Goal: Task Accomplishment & Management: Complete application form

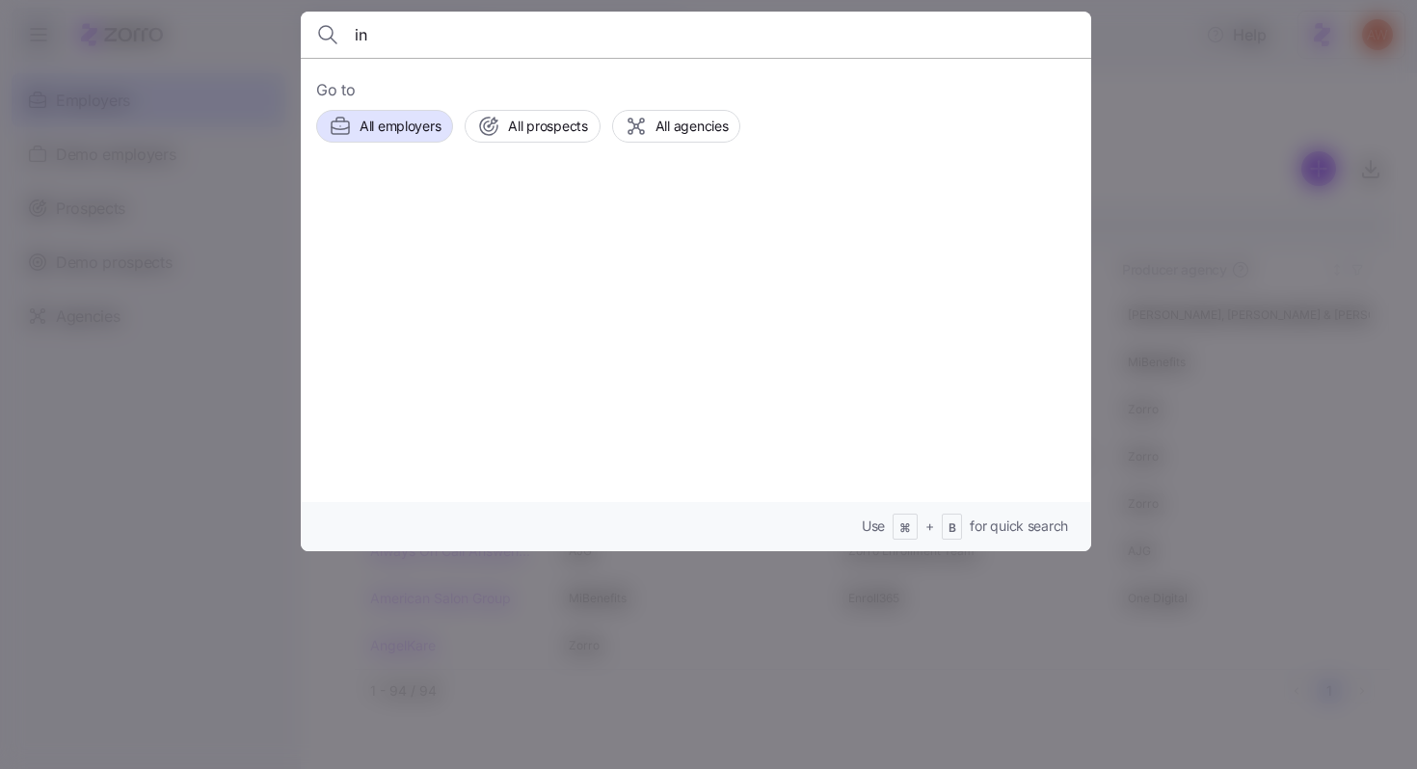
type input "int"
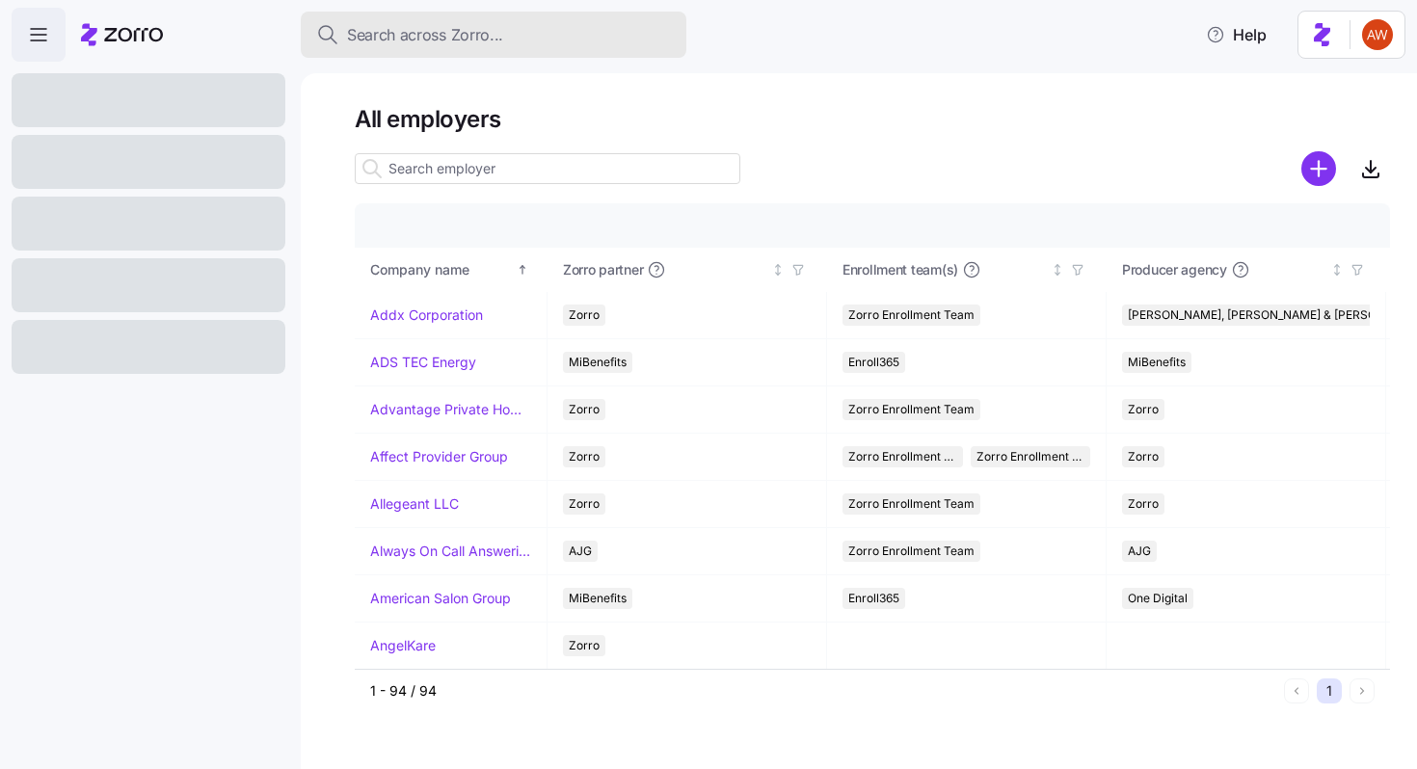
click at [423, 40] on span "Search across Zorro..." at bounding box center [425, 35] width 156 height 24
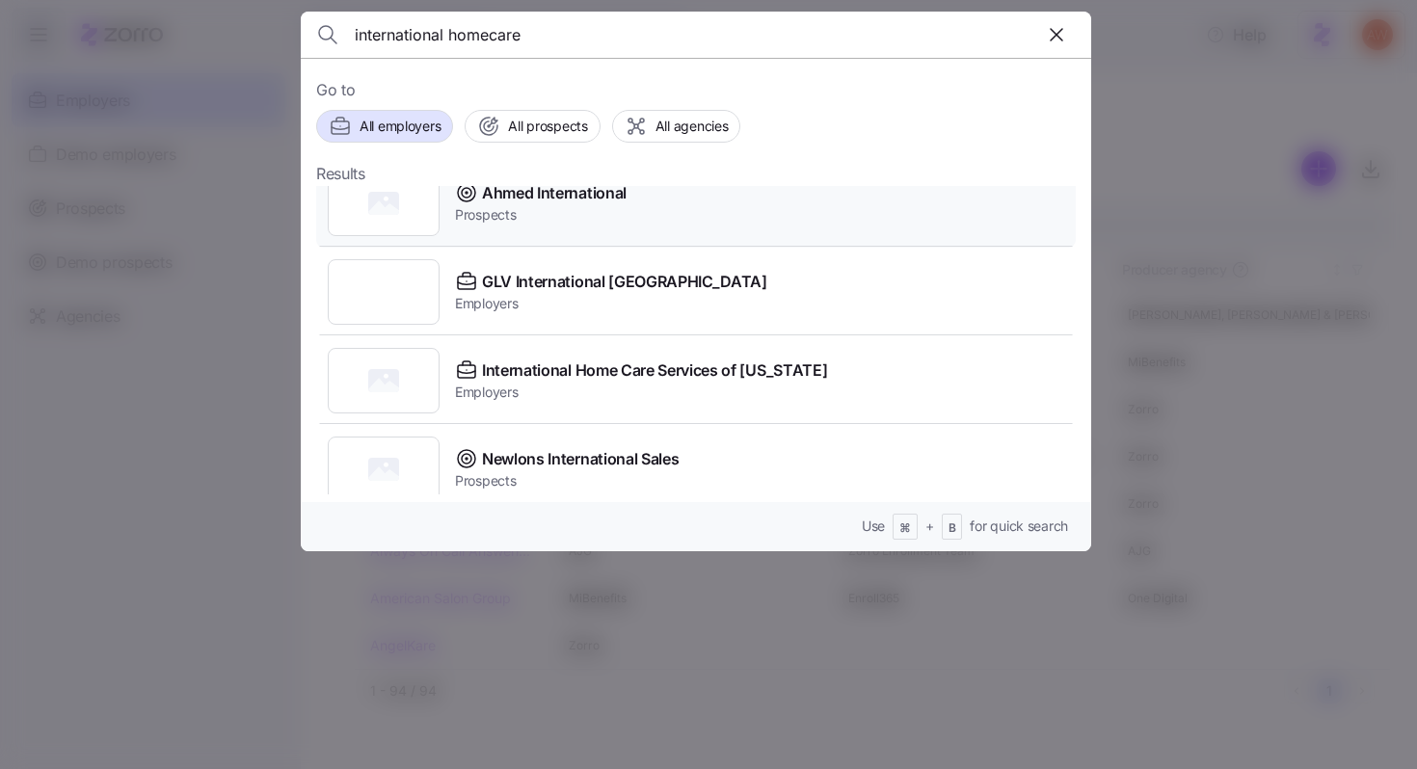
scroll to position [116, 0]
type input "international homecare"
click at [551, 384] on span "Employers" at bounding box center [641, 392] width 372 height 19
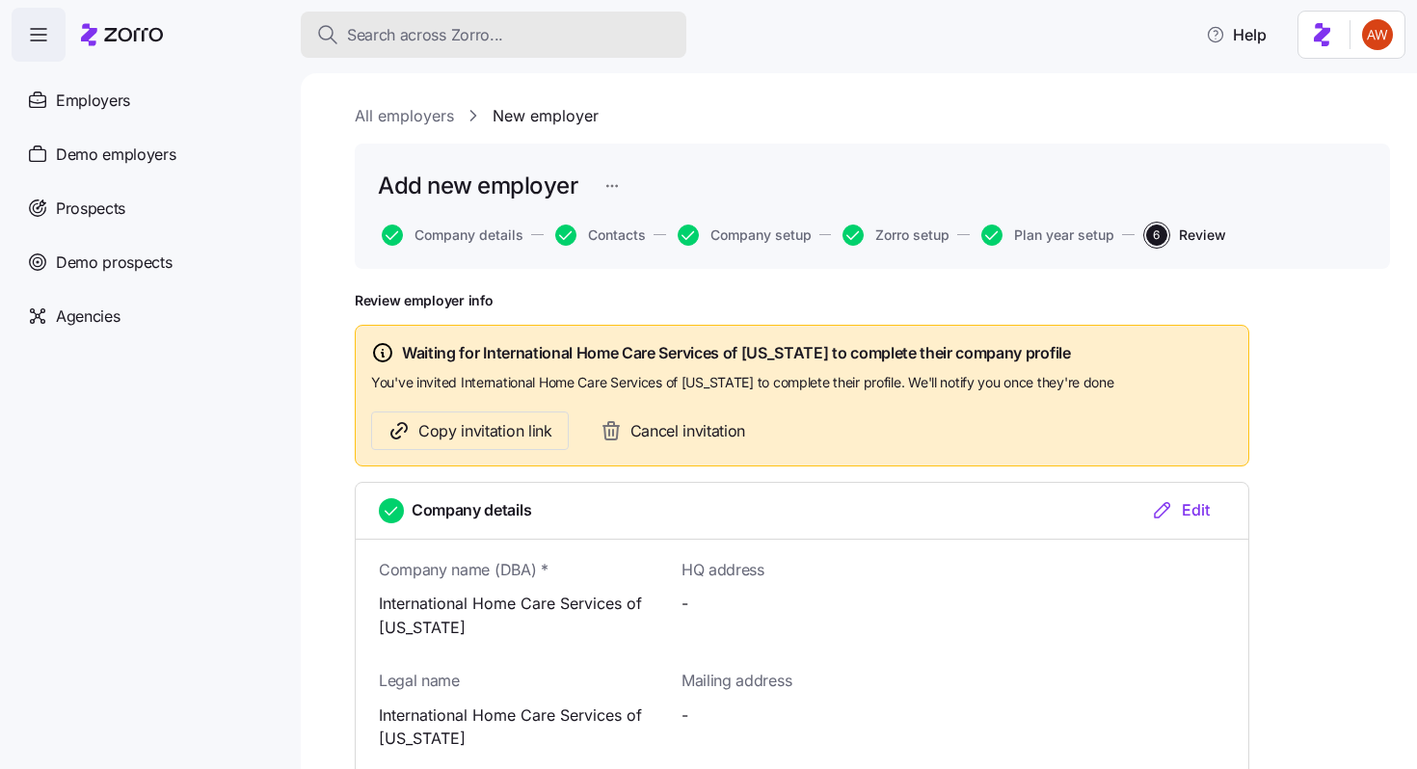
click at [464, 42] on span "Search across Zorro..." at bounding box center [425, 35] width 156 height 24
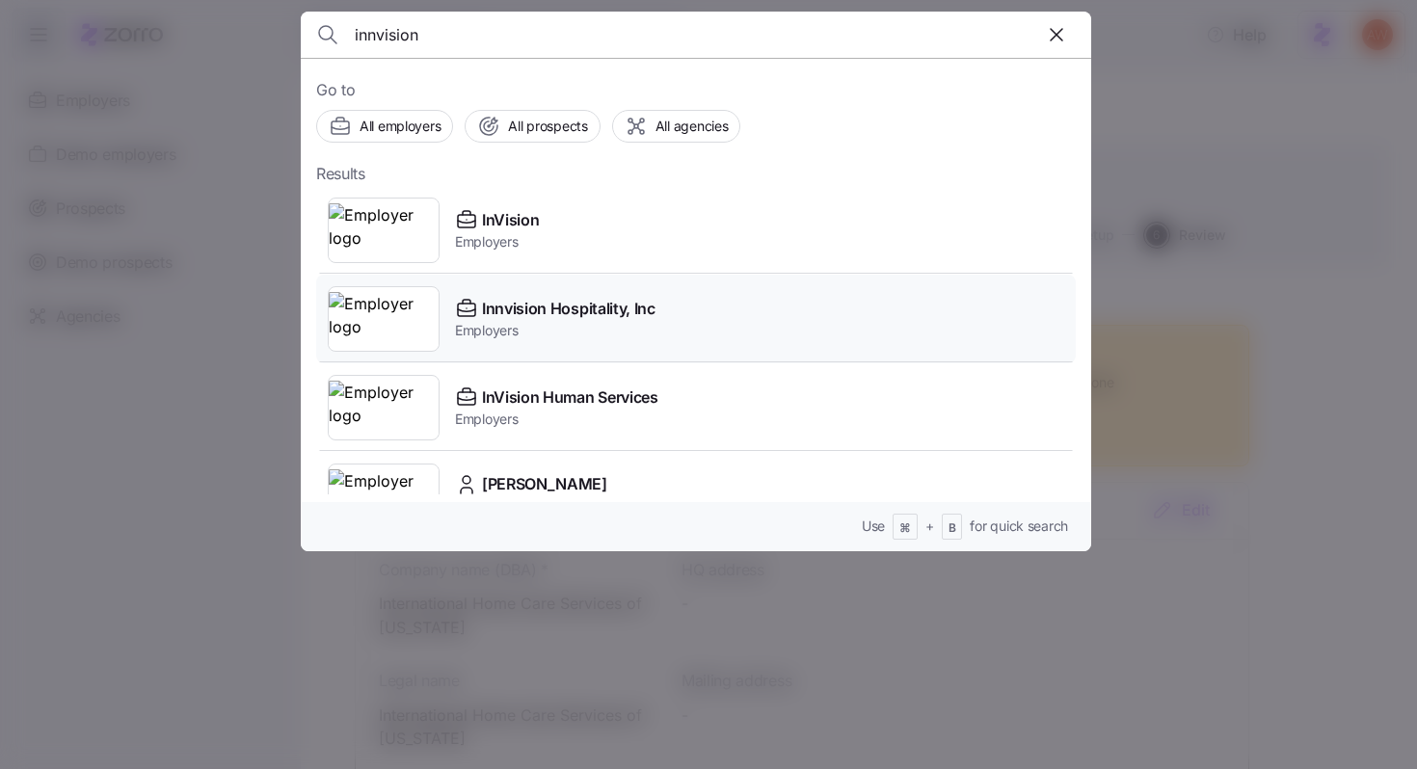
type input "innvision"
click at [581, 318] on span "Innvision Hospitality, Inc" at bounding box center [568, 309] width 173 height 24
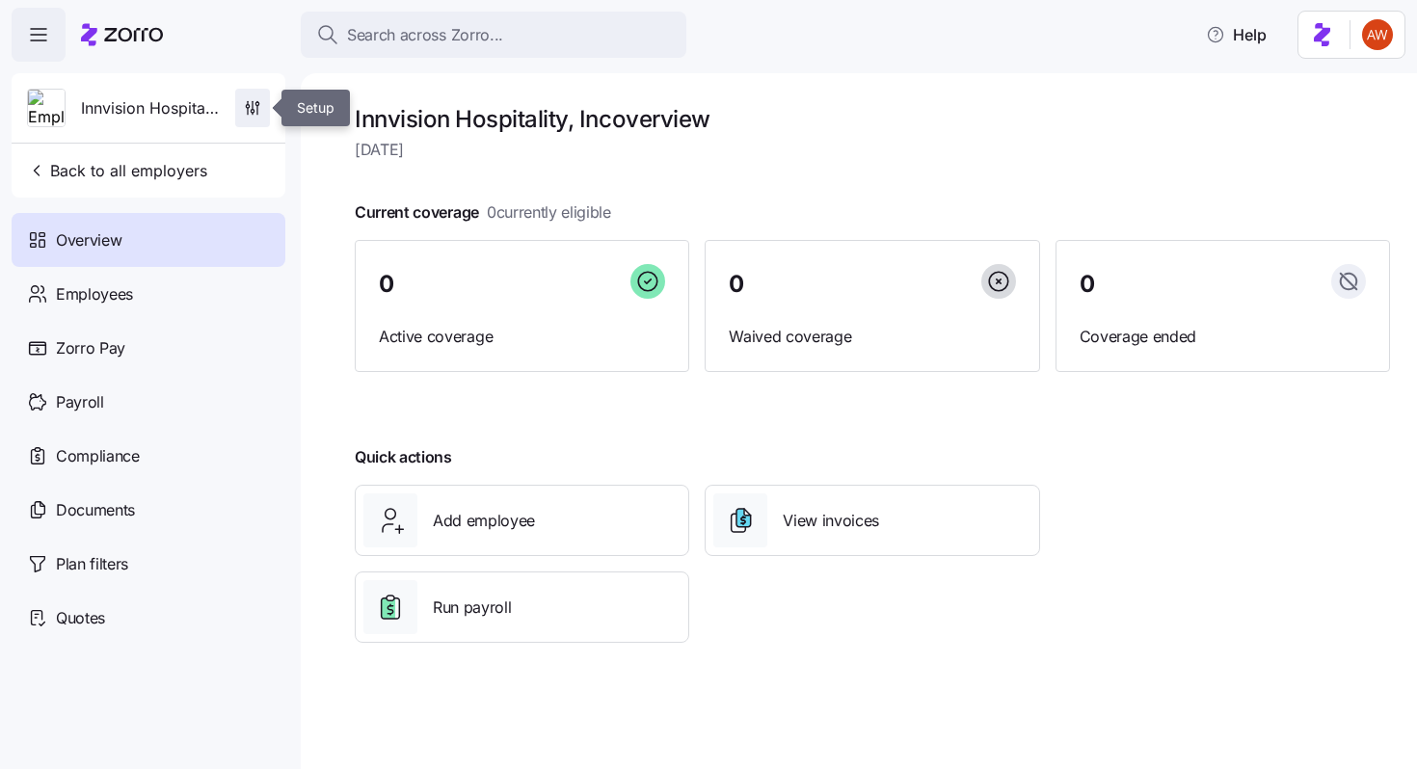
click at [246, 113] on icon "button" at bounding box center [252, 107] width 19 height 19
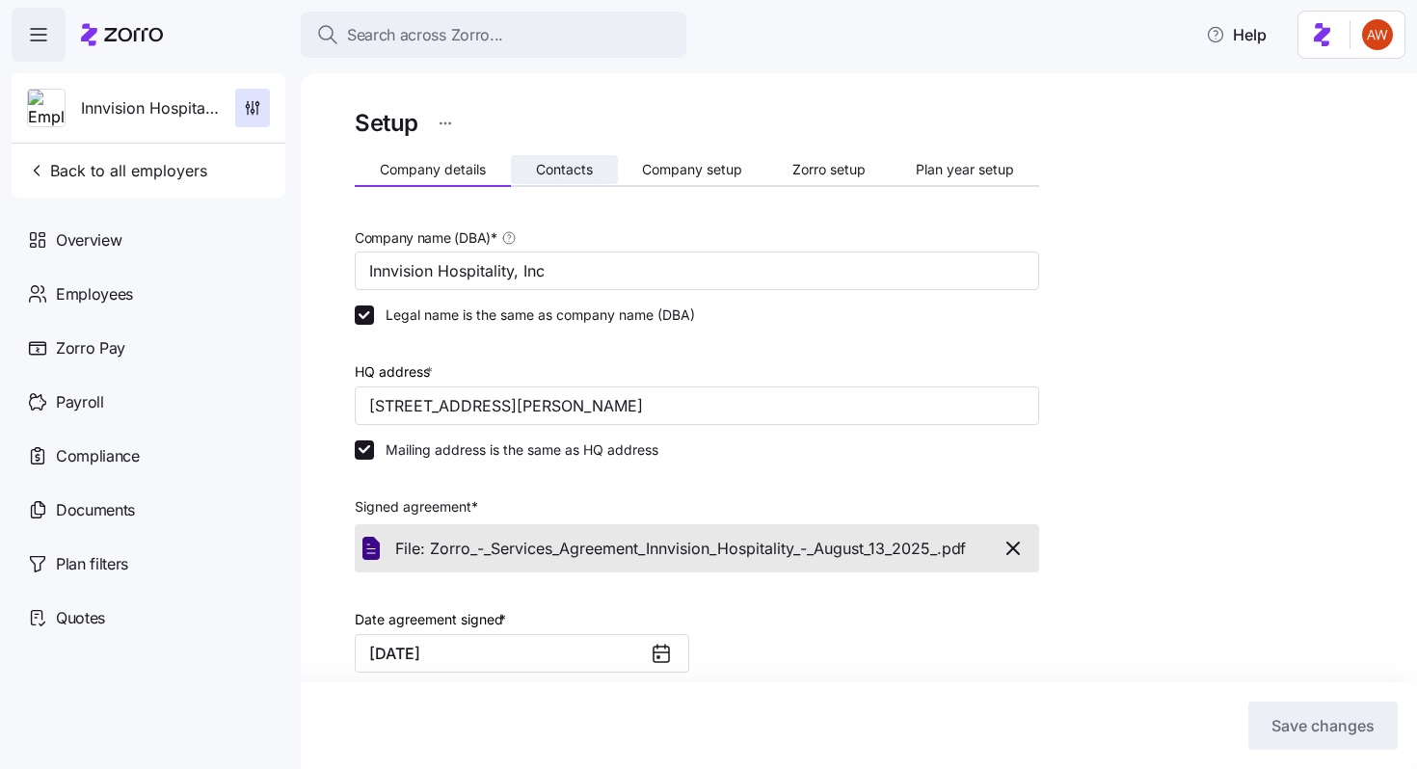
click at [580, 166] on span "Contacts" at bounding box center [564, 169] width 57 height 13
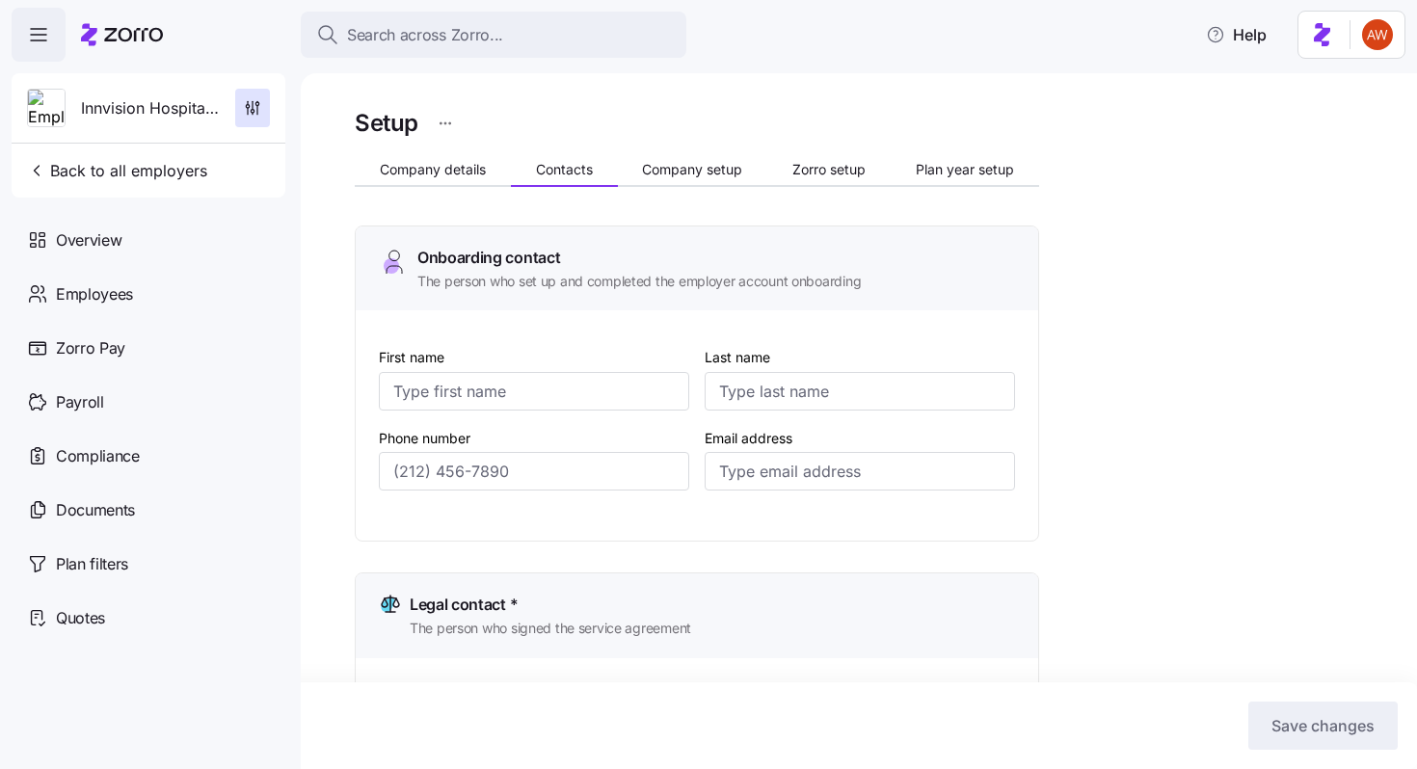
type input "[PERSON_NAME]"
type input "[EMAIL_ADDRESS][DOMAIN_NAME]"
type input "[PERSON_NAME]"
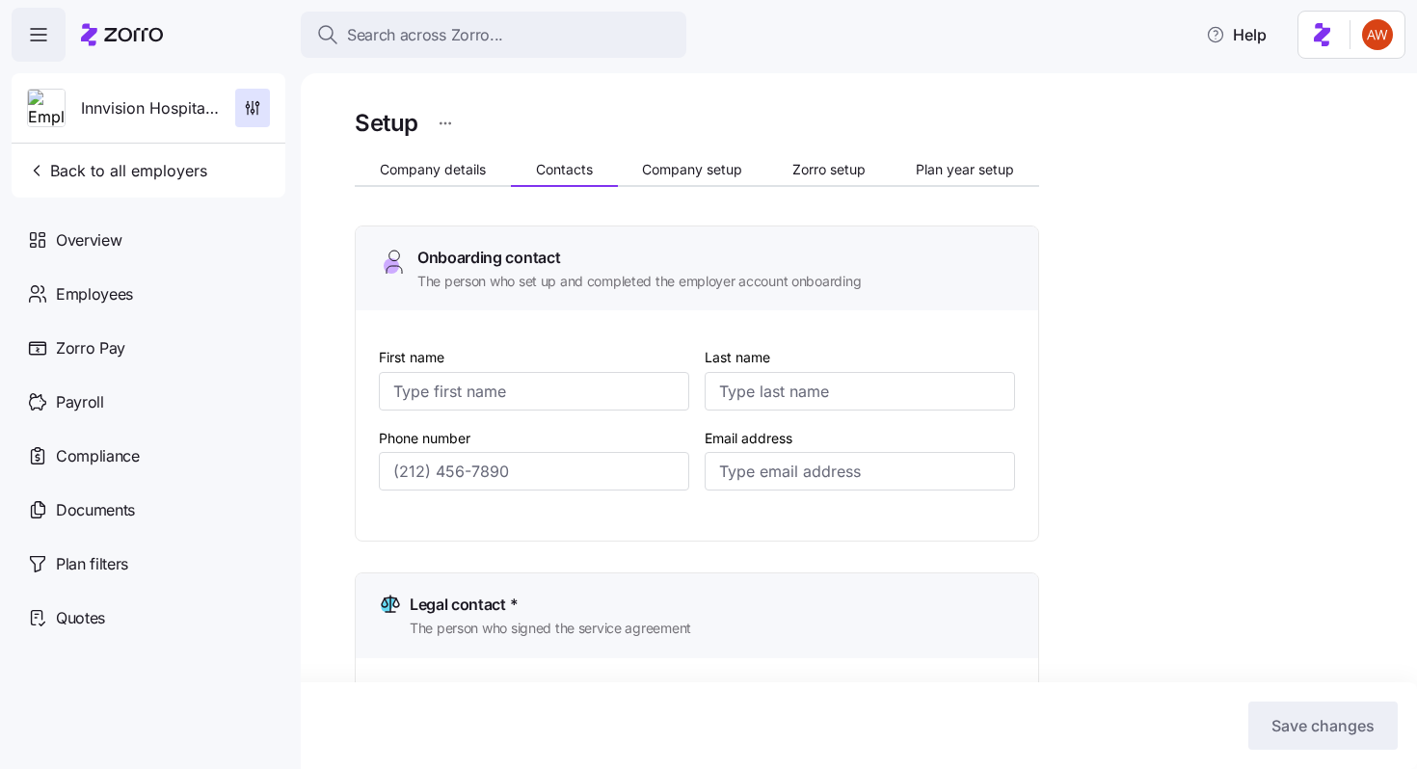
type input "[EMAIL_ADDRESS][DOMAIN_NAME]"
type input "[PERSON_NAME]"
type input "[EMAIL_ADDRESS][DOMAIN_NAME]"
type input "[PERSON_NAME]"
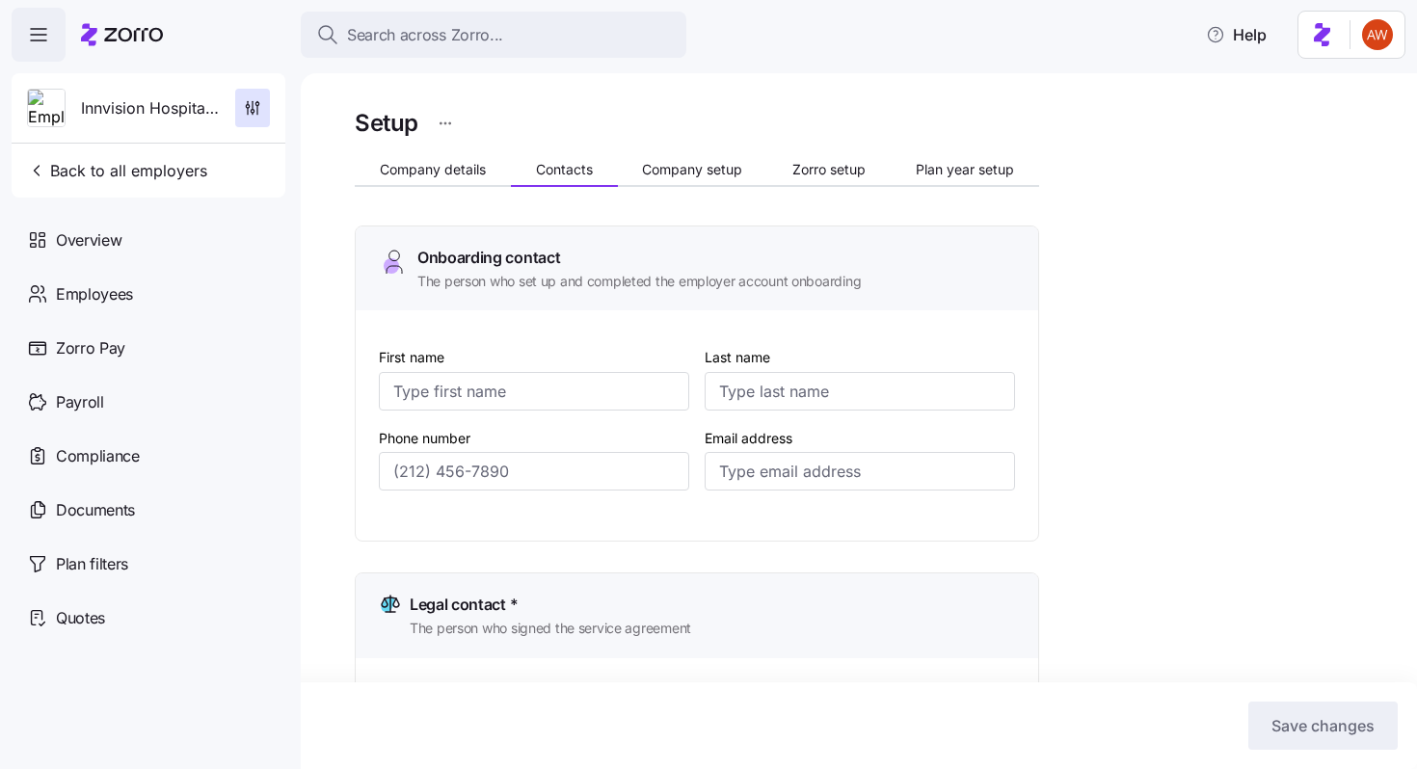
type input "[PERSON_NAME]"
type input "[EMAIL_ADDRESS][DOMAIN_NAME]"
type input "[PHONE_NUMBER]"
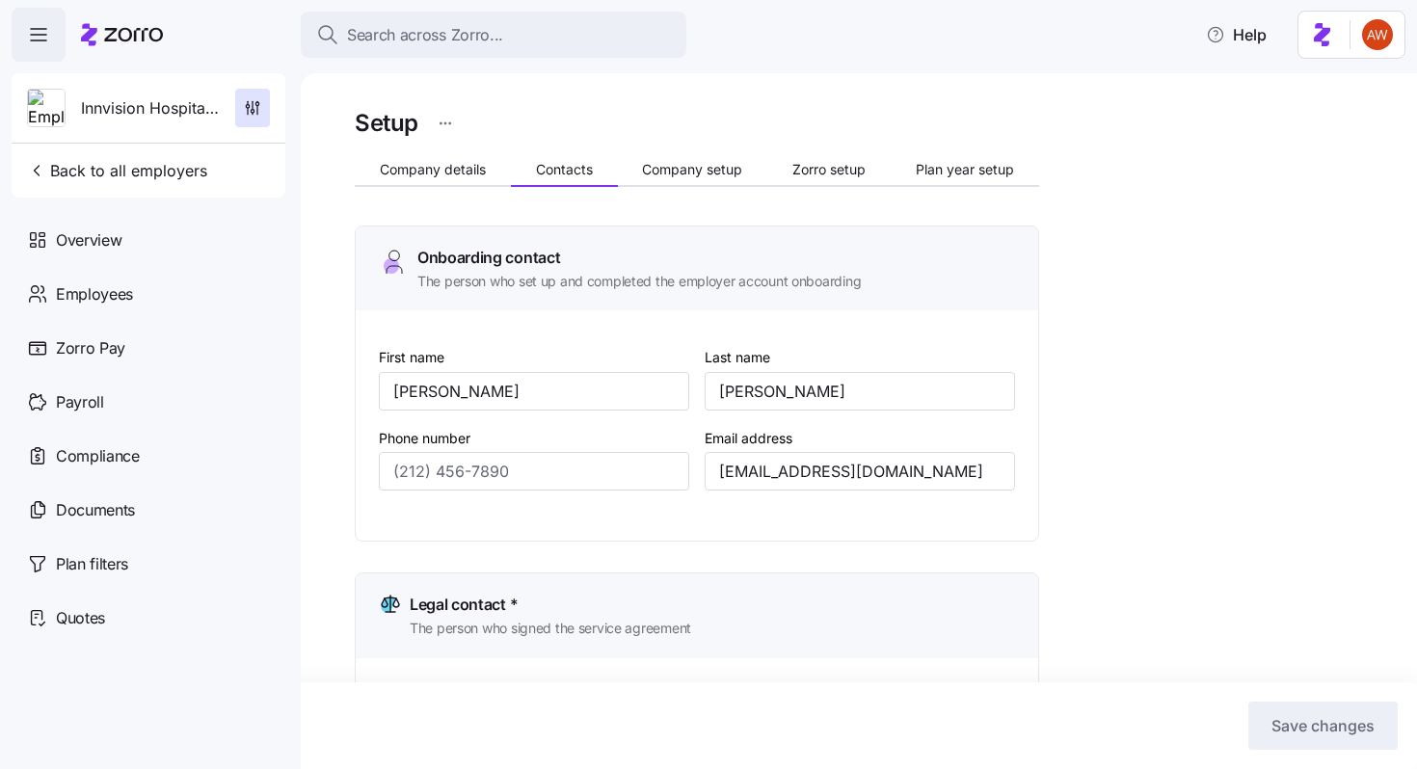
type input "[PHONE_NUMBER]"
click at [431, 173] on span "Company details" at bounding box center [433, 169] width 106 height 13
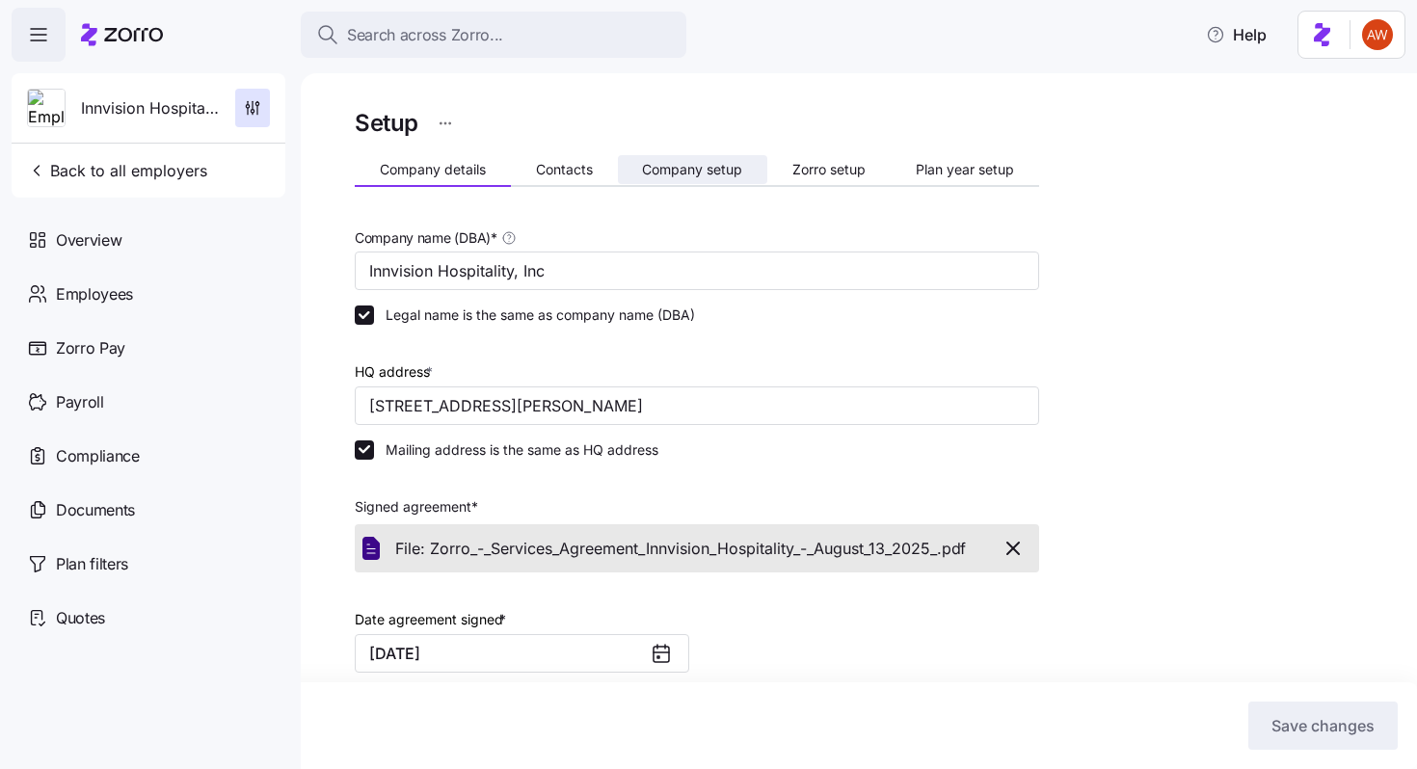
click at [694, 154] on div "Setup Company details Contacts Company setup Zorro setup Plan year setup Compan…" at bounding box center [697, 656] width 684 height 1104
click at [694, 155] on button "Company setup" at bounding box center [693, 169] width 150 height 29
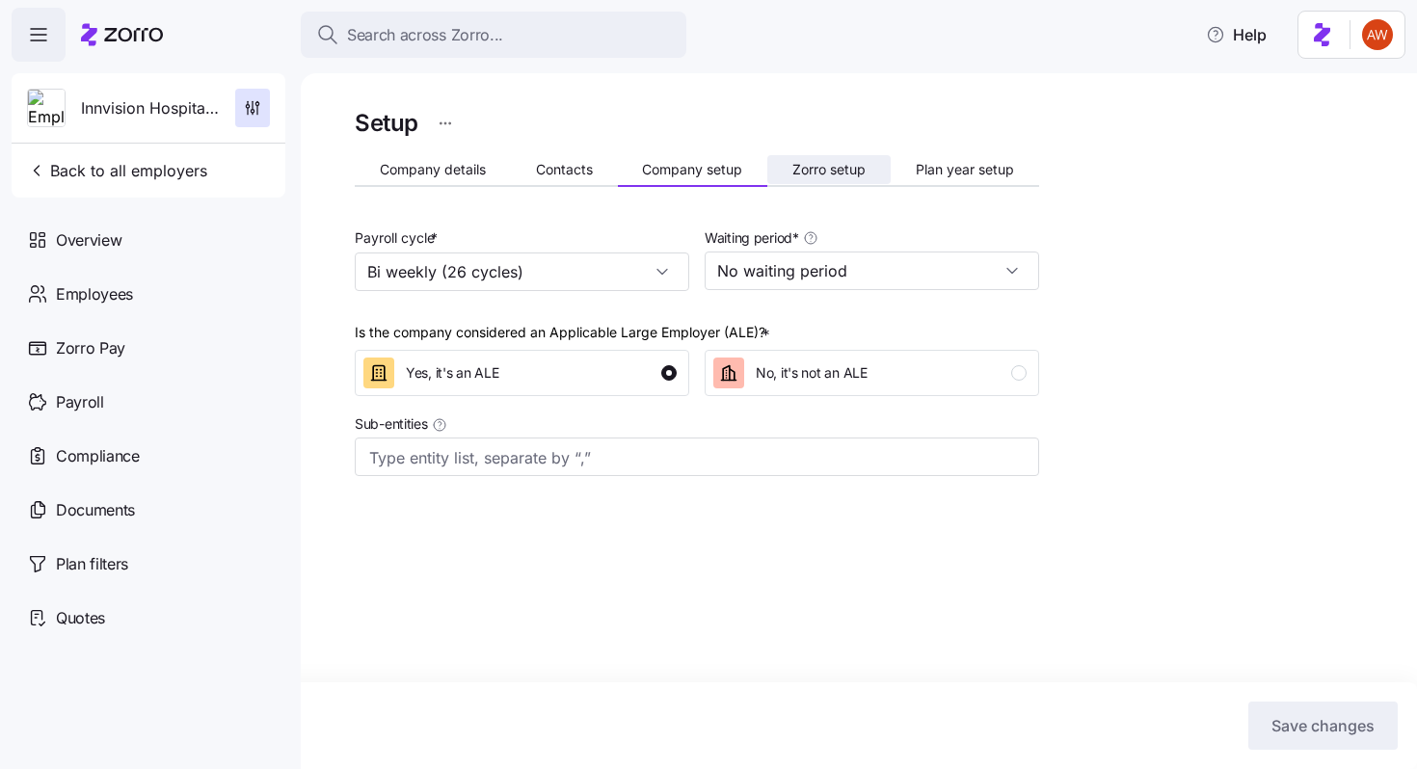
click at [853, 172] on span "Zorro setup" at bounding box center [828, 169] width 73 height 13
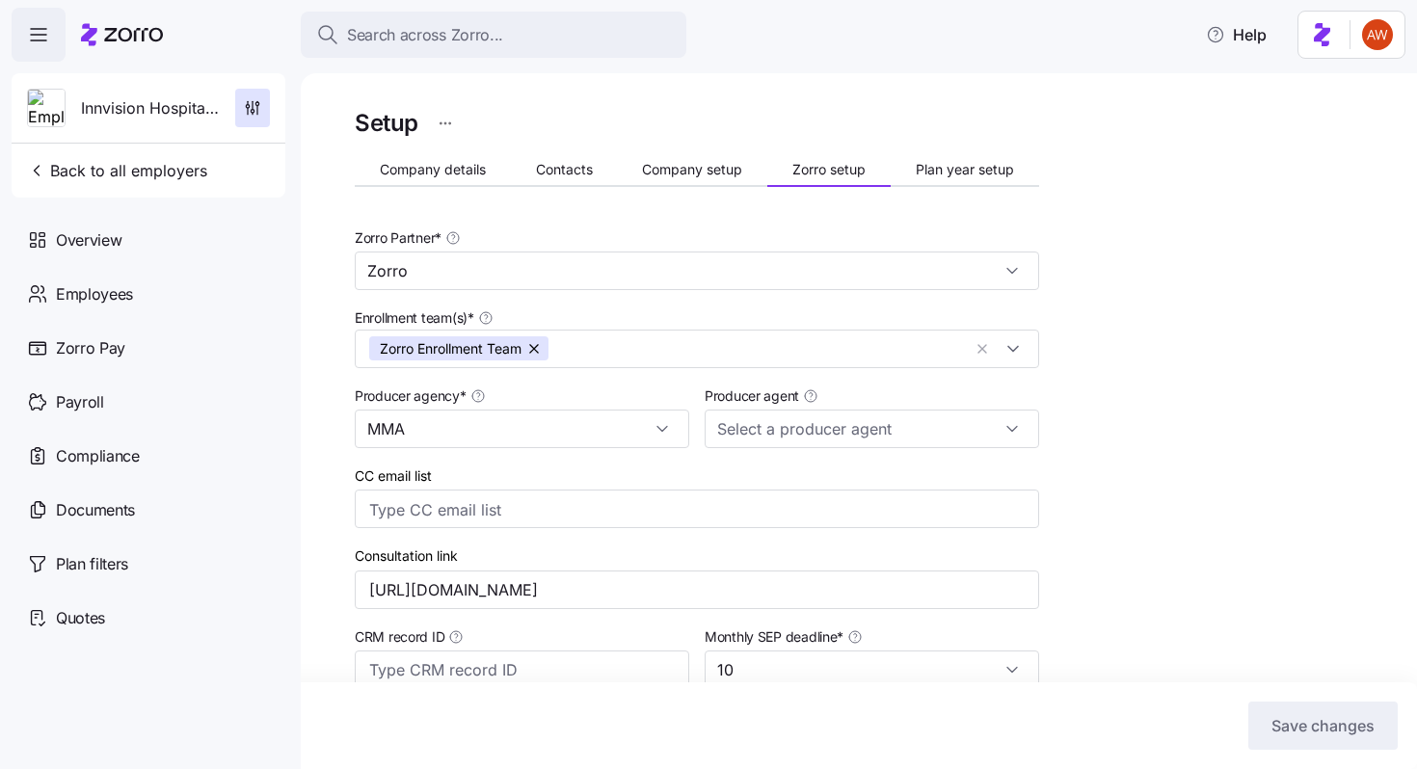
scroll to position [375, 0]
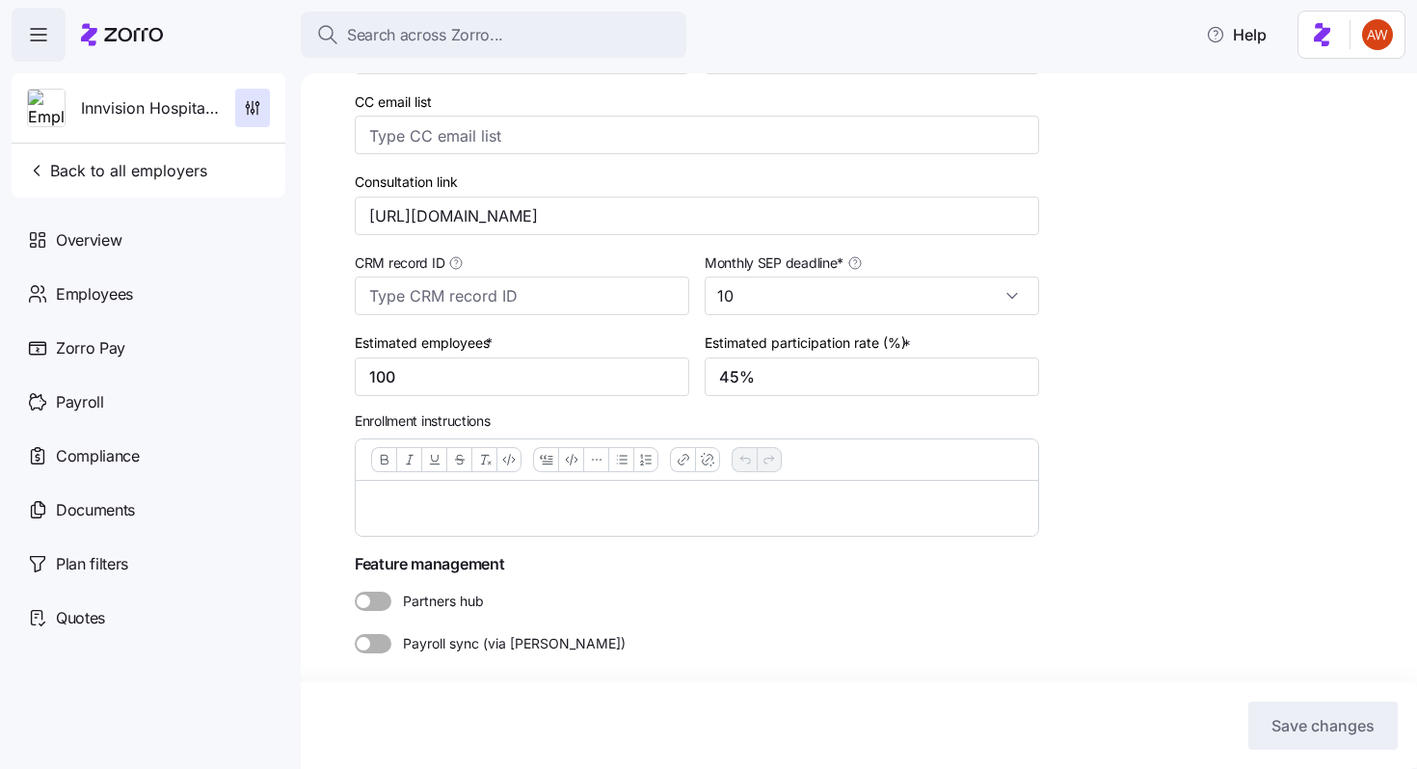
click at [418, 514] on p at bounding box center [696, 508] width 651 height 24
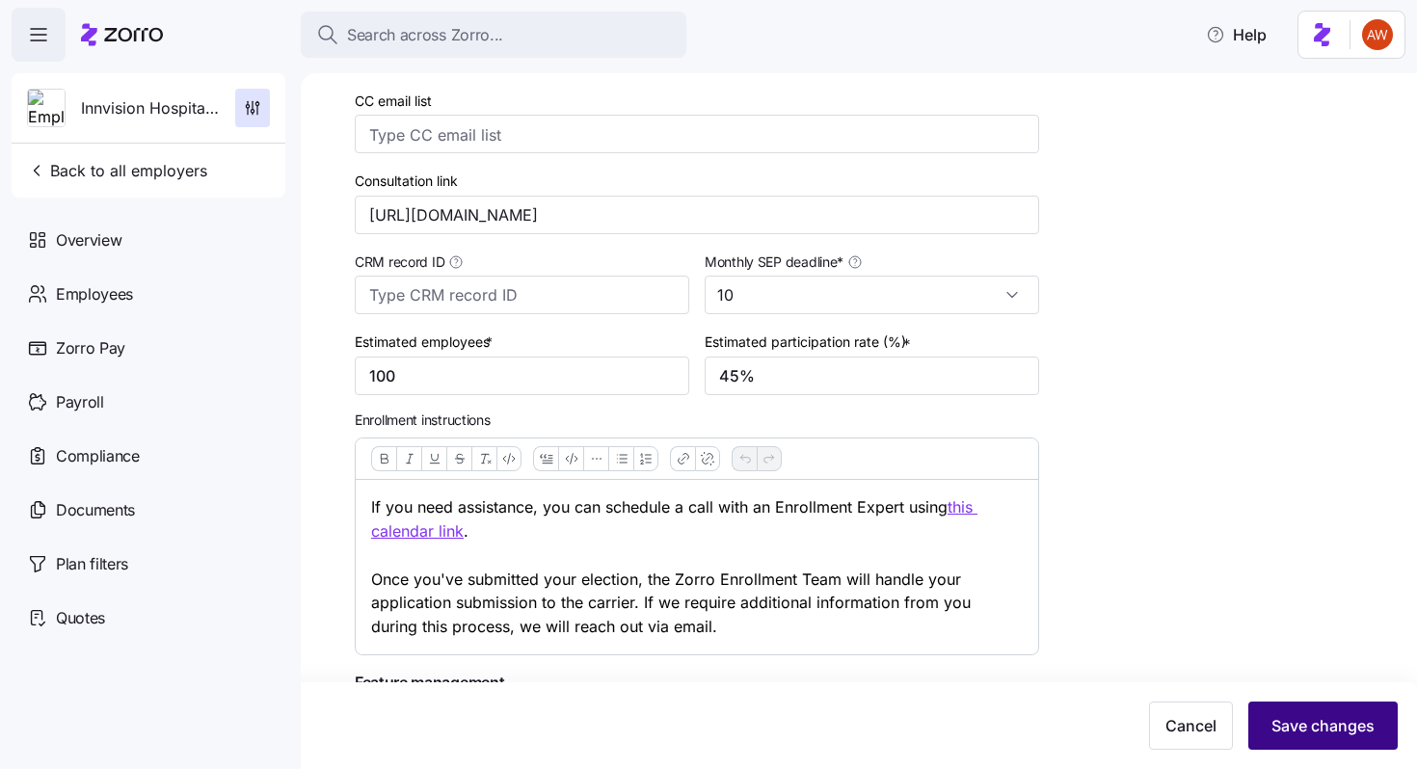
click at [1291, 738] on button "Save changes" at bounding box center [1322, 726] width 149 height 48
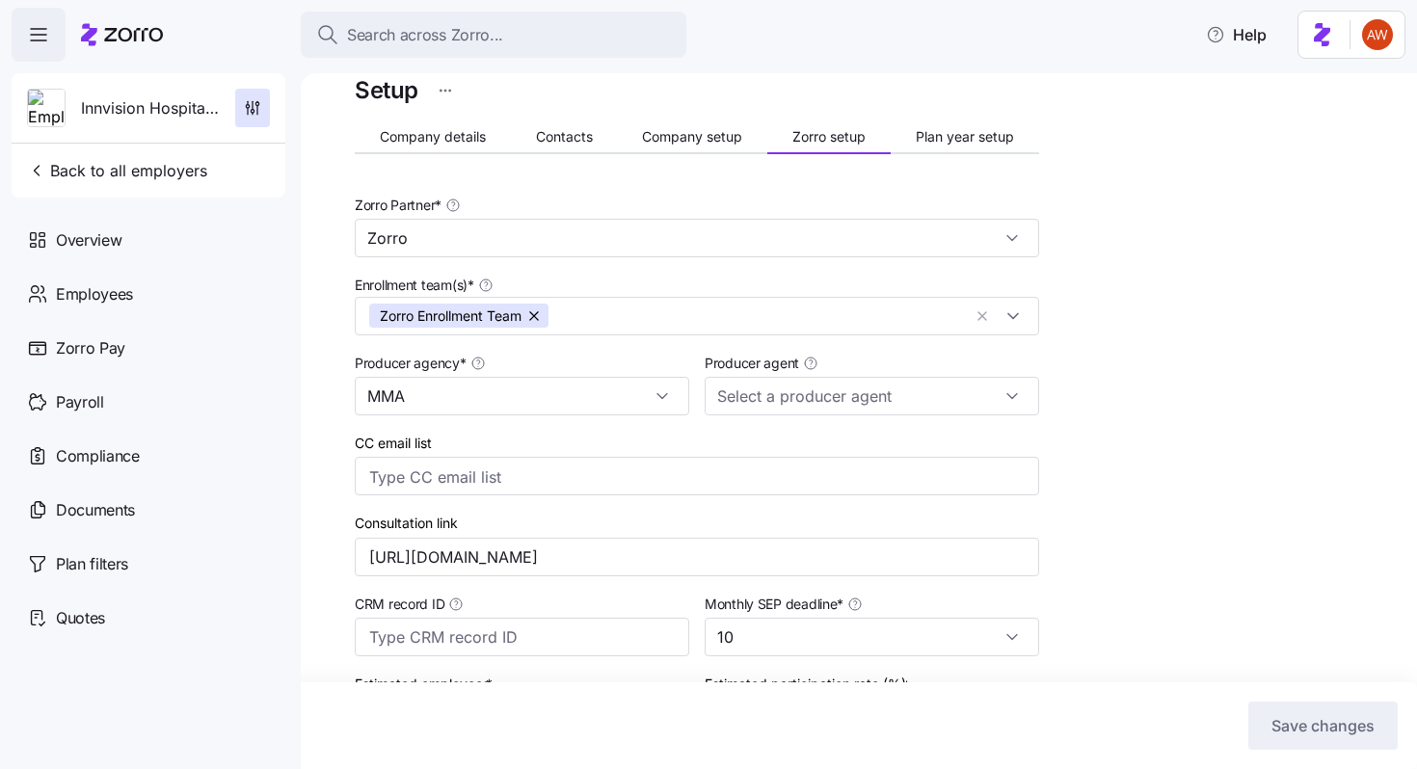
scroll to position [0, 0]
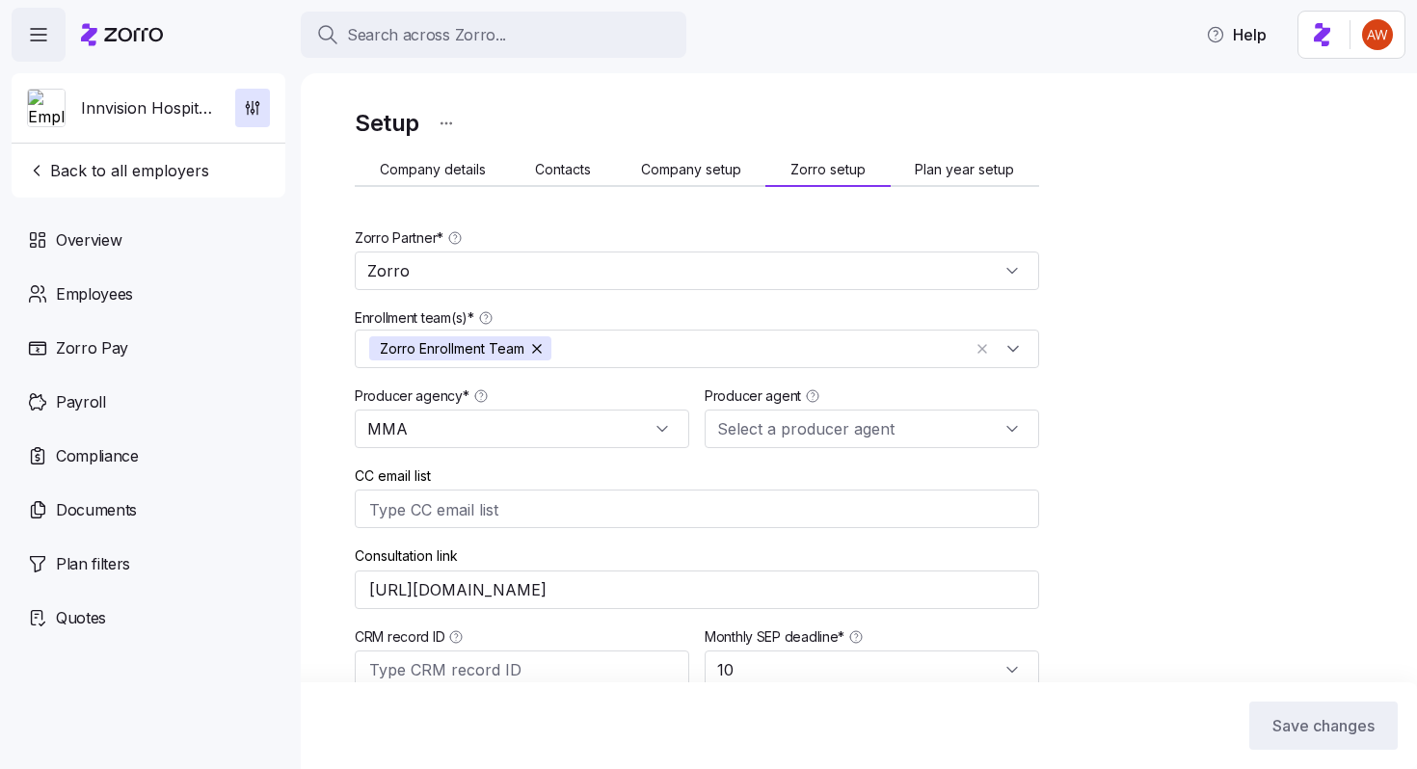
type input "Zorro"
type input "MMA"
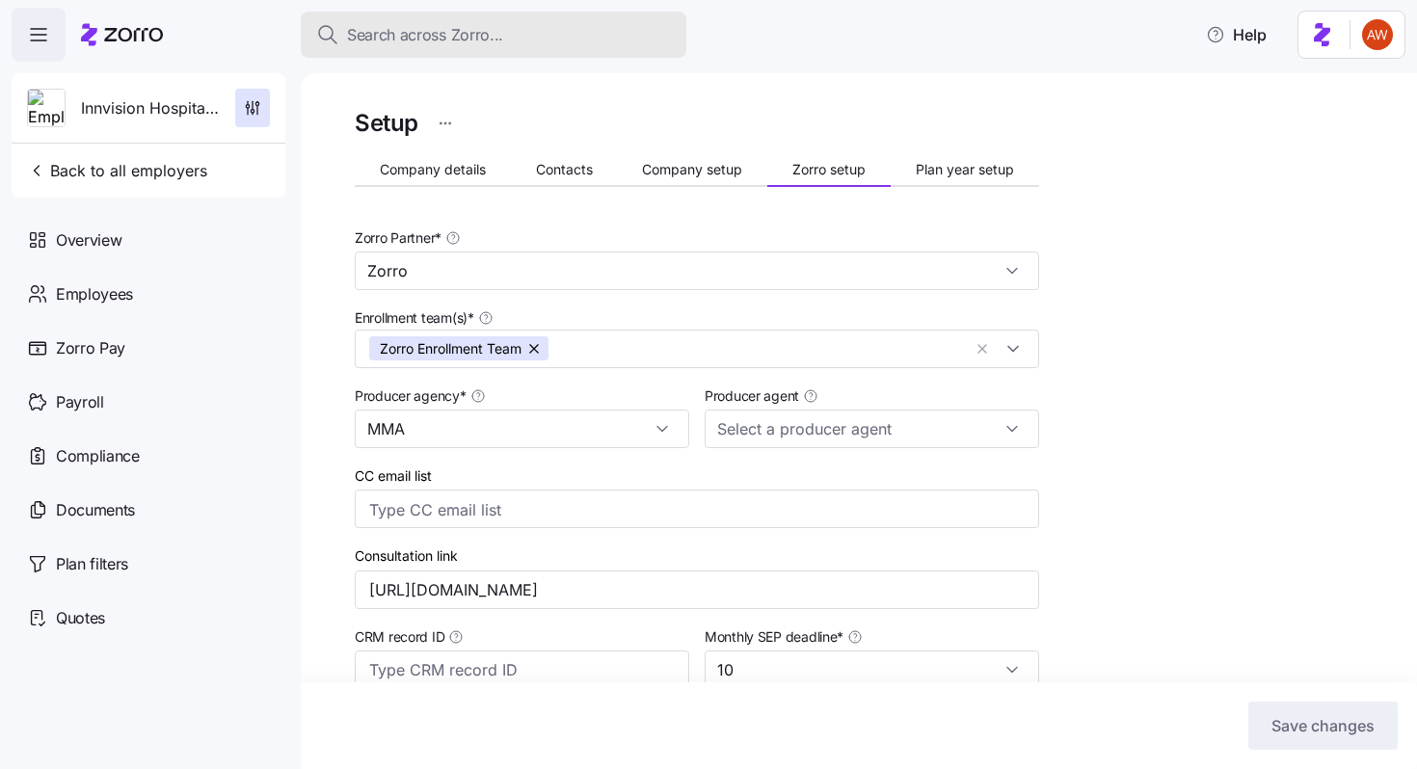
click at [372, 39] on span "Search across Zorro..." at bounding box center [425, 35] width 156 height 24
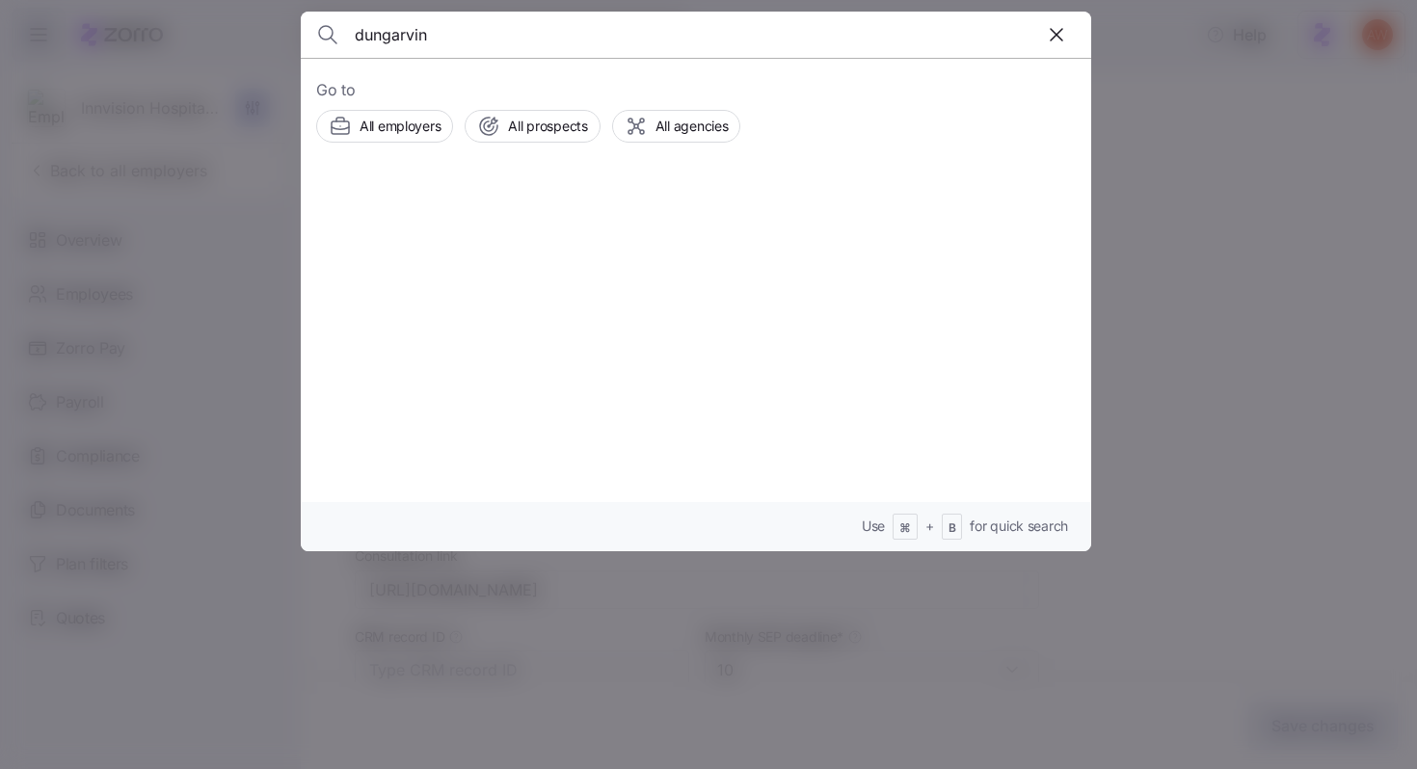
type input "dungarvin"
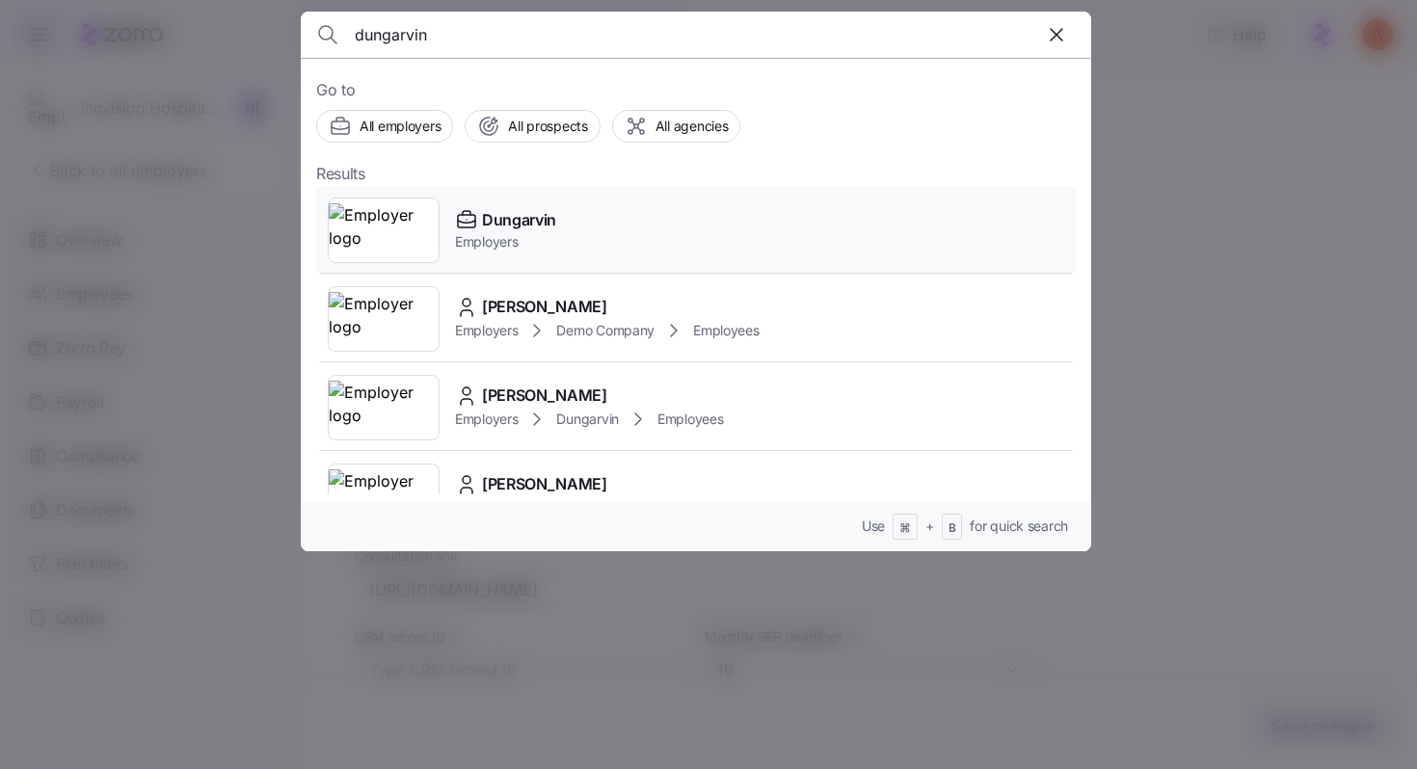
click at [488, 219] on span "Dungarvin" at bounding box center [519, 220] width 74 height 24
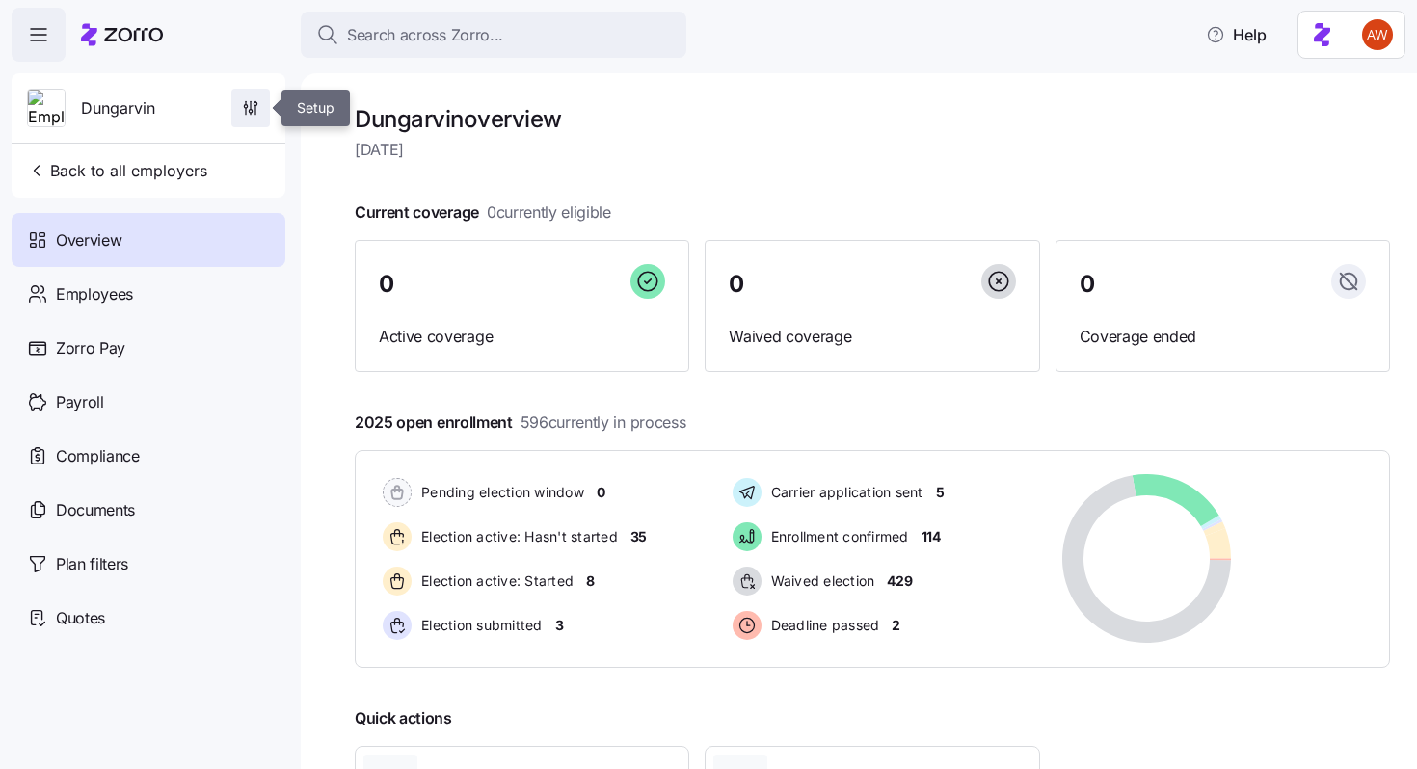
click at [257, 102] on icon "button" at bounding box center [250, 107] width 19 height 19
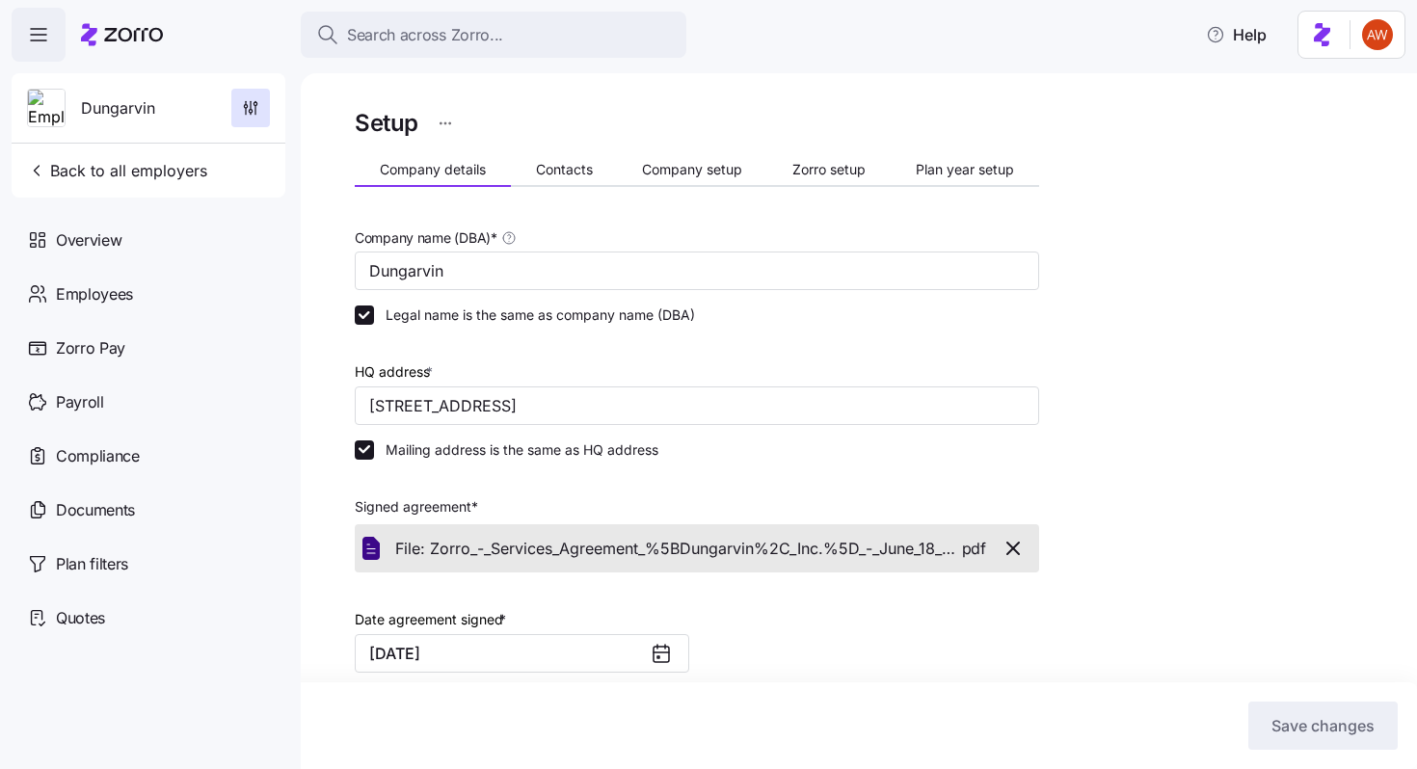
scroll to position [62, 0]
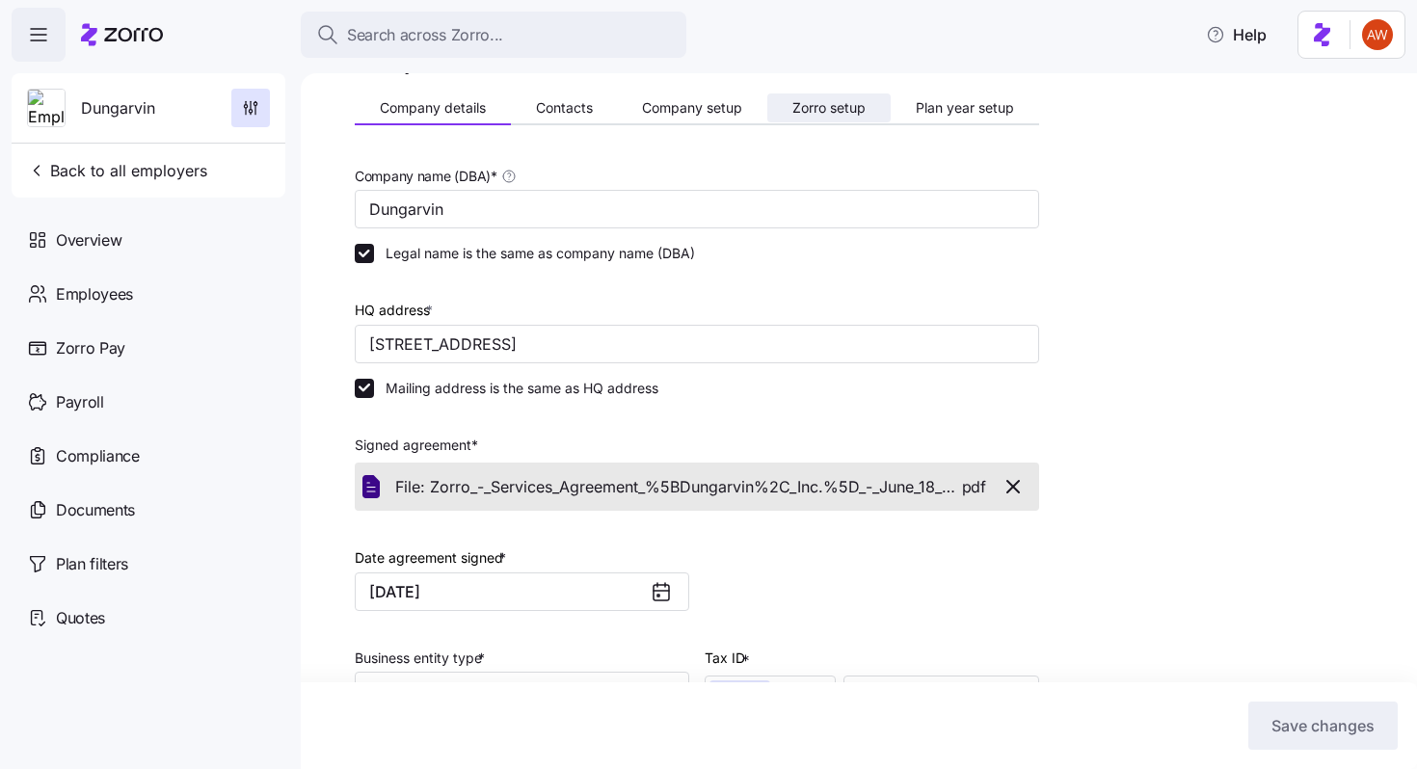
click at [796, 109] on span "Zorro setup" at bounding box center [828, 107] width 73 height 13
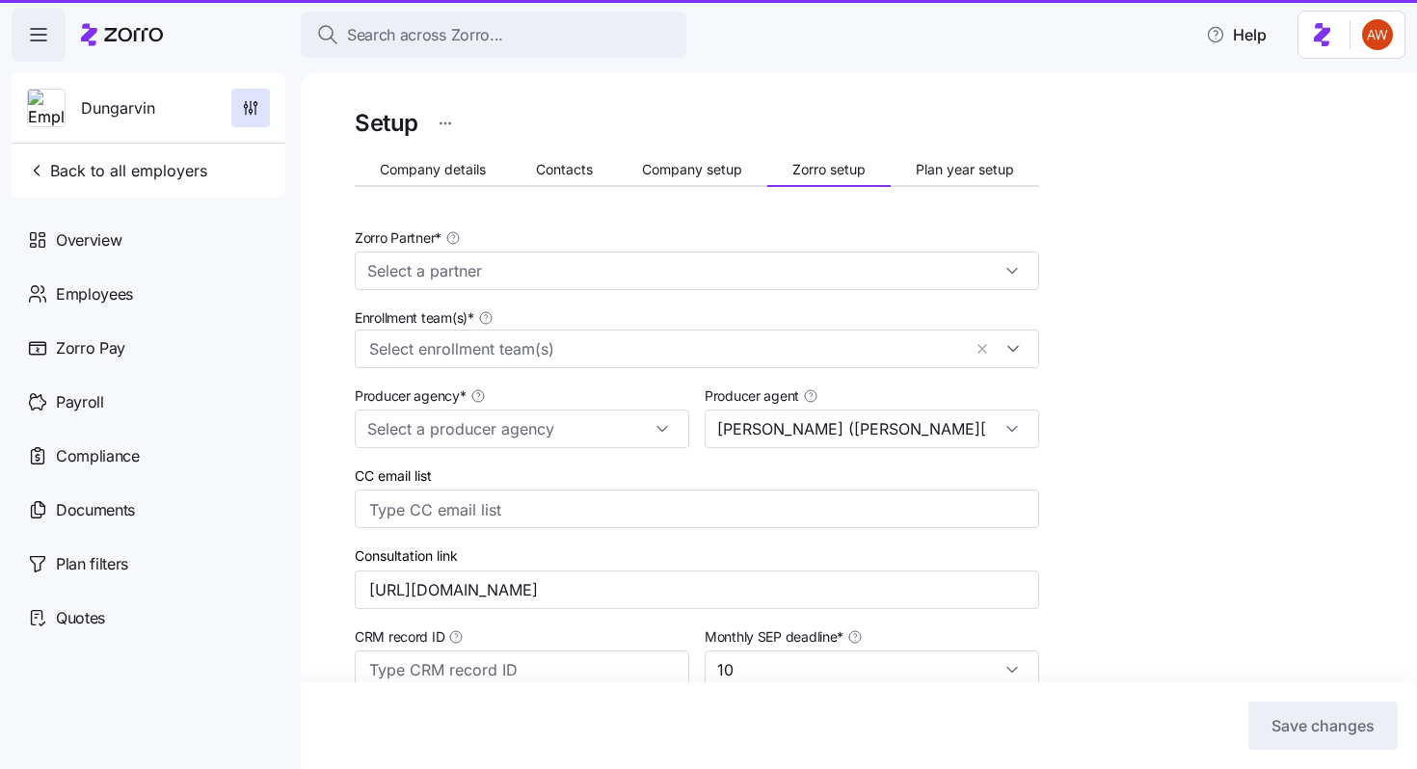
type input "Zorro"
type input "MMA"
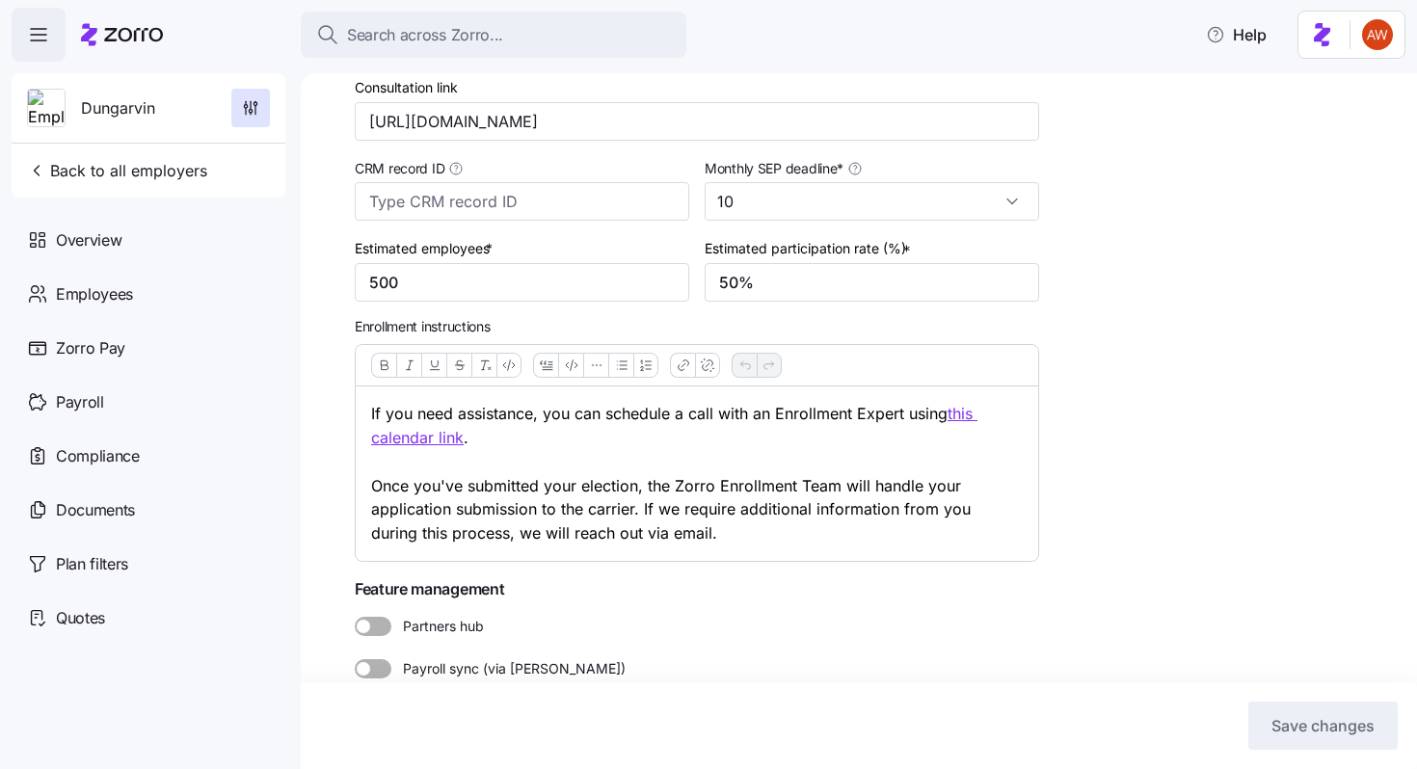
scroll to position [478, 0]
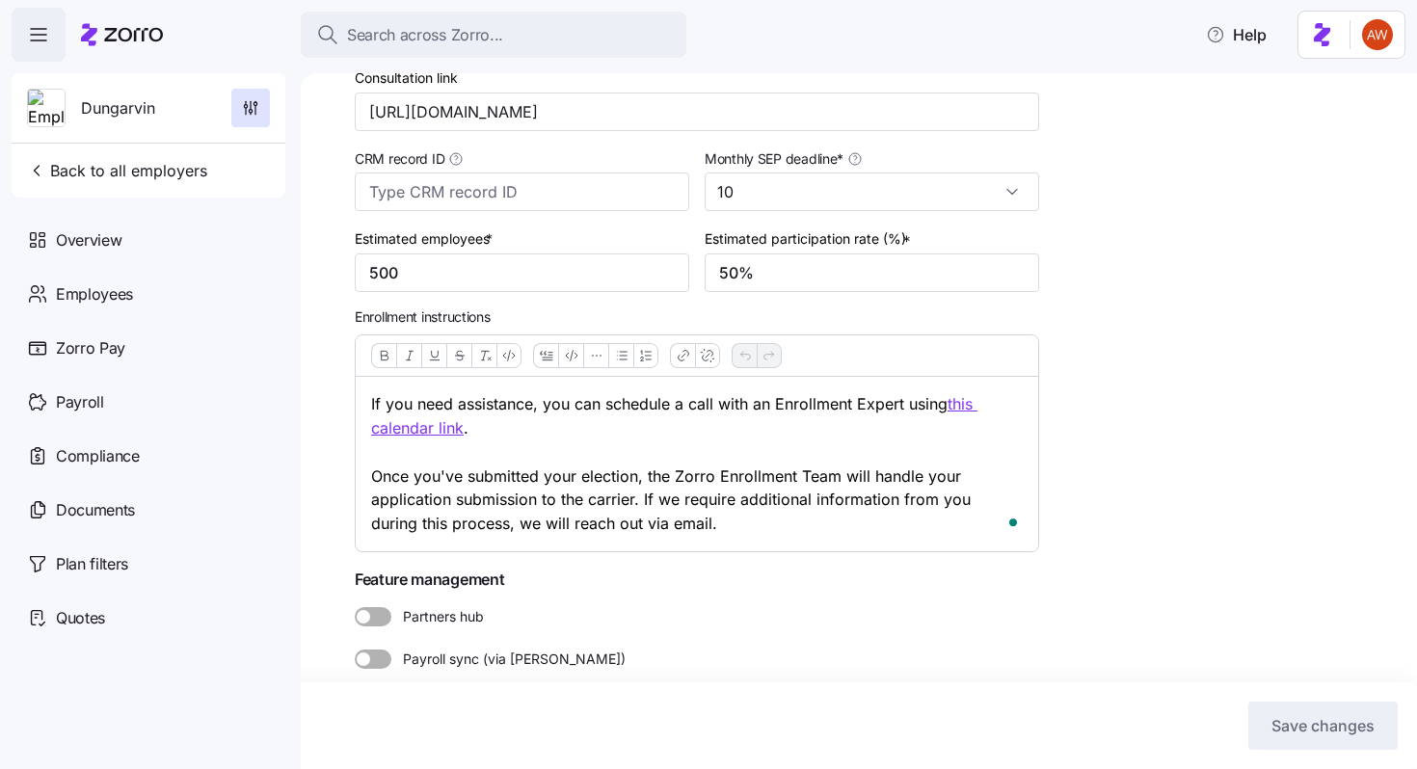
drag, startPoint x: 688, startPoint y: 528, endPoint x: 344, endPoint y: 392, distance: 369.9
click at [344, 392] on div "Setup Company details Contacts Company setup Zorro setup Plan year setup Zorro …" at bounding box center [859, 421] width 1116 height 696
copy p "If you need assistance, you can schedule a call with an Enrollment Expert using…"
